Goal: Task Accomplishment & Management: Manage account settings

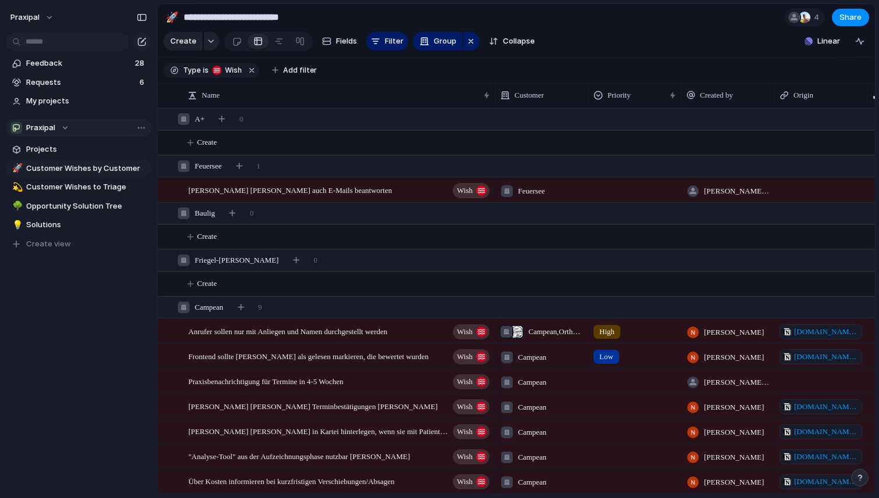
click at [57, 127] on div "Praxipal" at bounding box center [39, 128] width 59 height 12
click at [57, 127] on div "Praxipal Create new team" at bounding box center [439, 249] width 879 height 498
click at [44, 15] on button "praxipal" at bounding box center [32, 17] width 55 height 19
click at [48, 46] on span "Settings" at bounding box center [43, 44] width 32 height 12
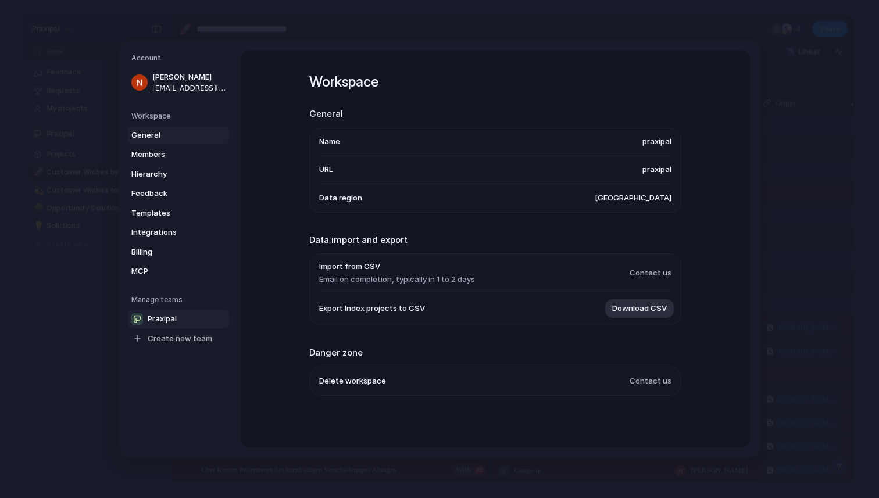
click at [170, 323] on span "Praxipal" at bounding box center [162, 319] width 29 height 12
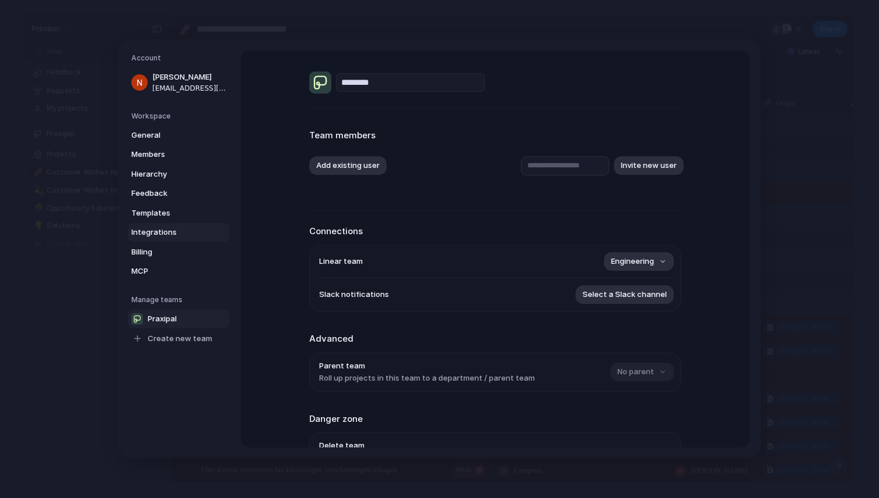
click at [186, 230] on span "Integrations" at bounding box center [168, 233] width 74 height 12
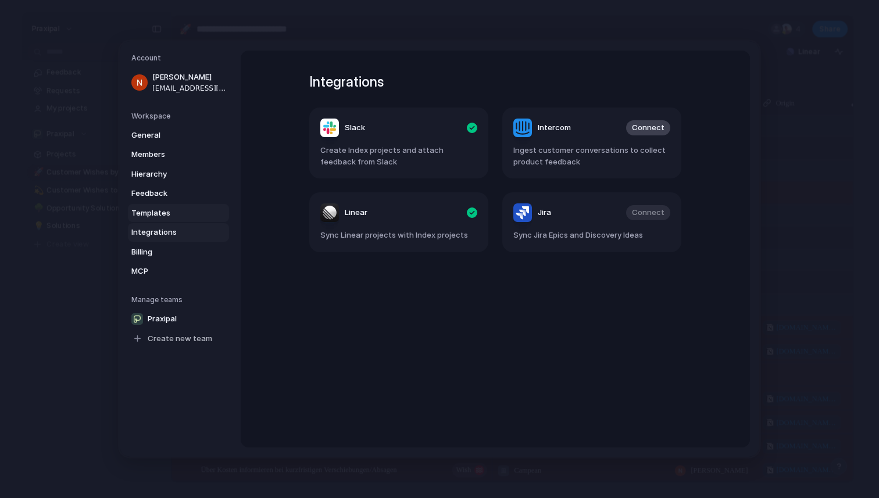
click at [176, 209] on span "Templates" at bounding box center [168, 214] width 74 height 12
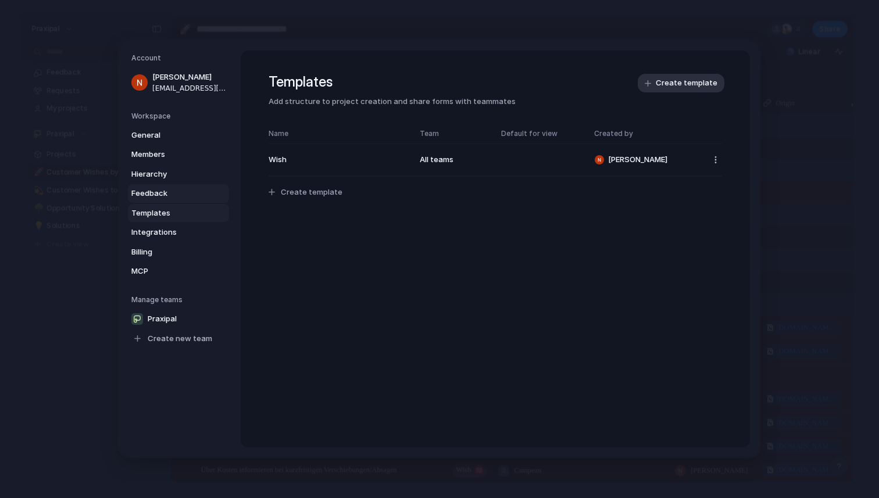
click at [173, 197] on span "Feedback" at bounding box center [168, 194] width 74 height 12
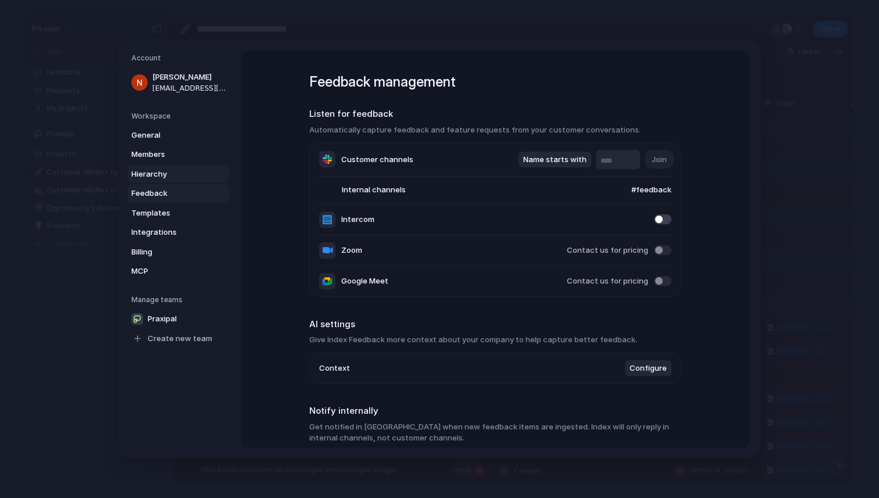
click at [167, 180] on link "Hierarchy" at bounding box center [178, 174] width 101 height 19
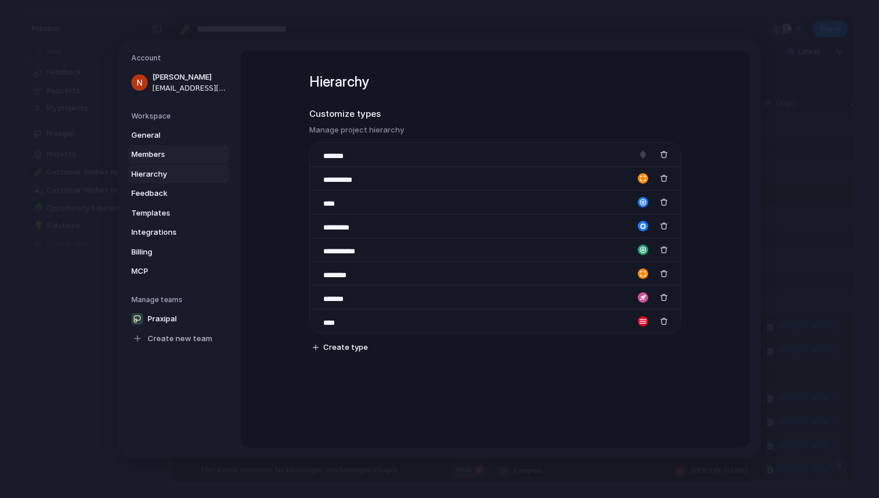
click at [162, 154] on span "Members" at bounding box center [168, 155] width 74 height 12
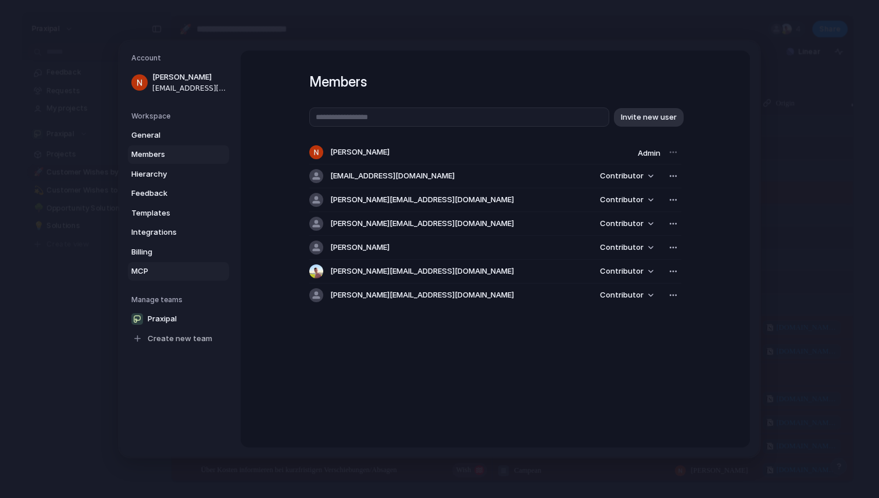
click at [147, 269] on span "MCP" at bounding box center [168, 272] width 74 height 12
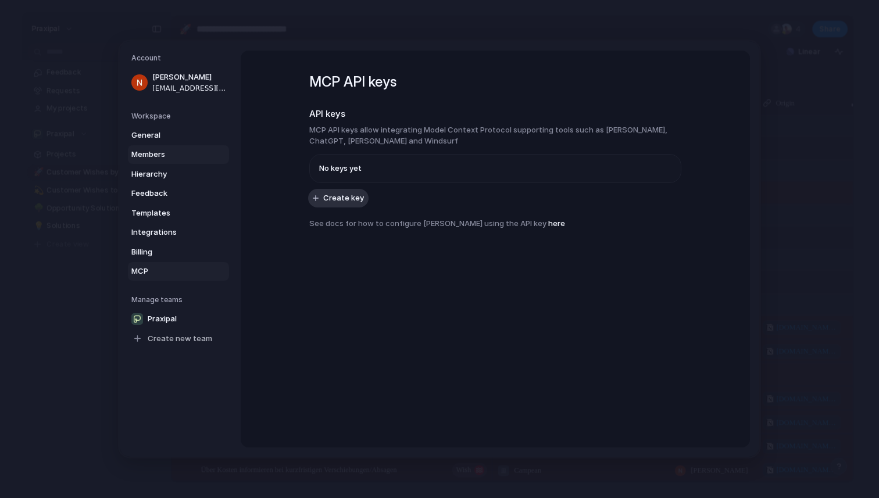
click at [162, 155] on span "Members" at bounding box center [168, 155] width 74 height 12
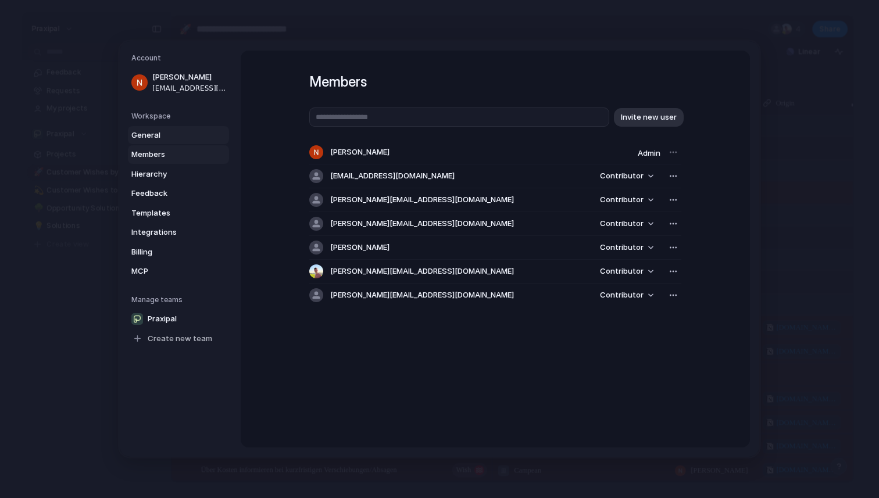
click at [165, 140] on span "General" at bounding box center [168, 136] width 74 height 12
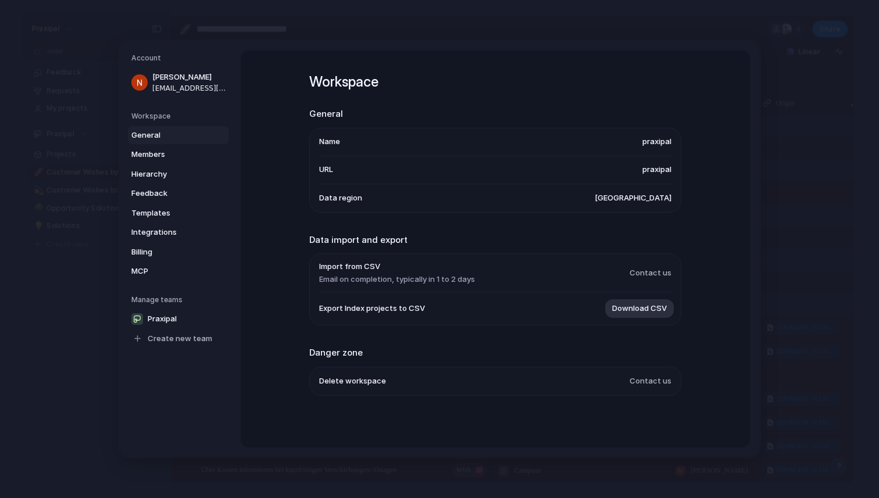
click at [633, 197] on span "[GEOGRAPHIC_DATA]" at bounding box center [633, 199] width 77 height 12
